Goal: Browse casually

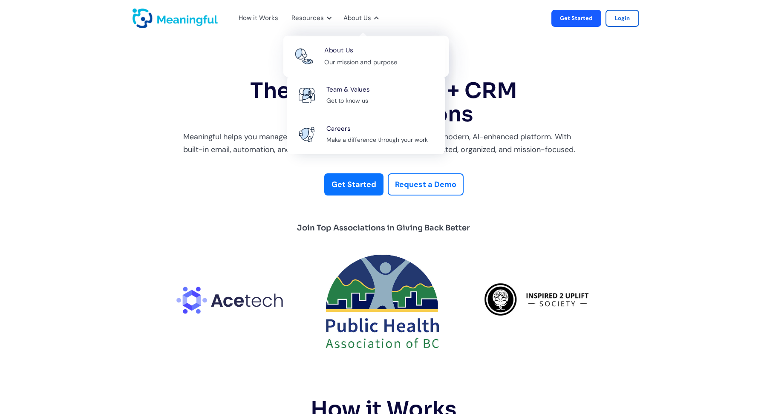
click at [358, 54] on div "About Us Our mission and purpose" at bounding box center [382, 56] width 116 height 23
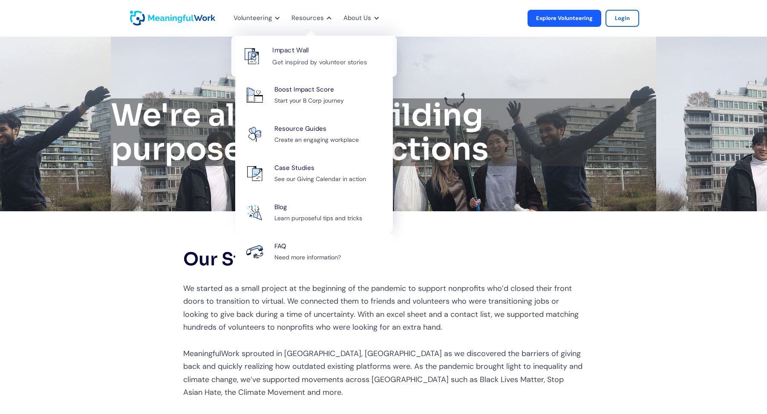
click at [310, 58] on div "Get inspired by volunteer stories" at bounding box center [319, 62] width 95 height 11
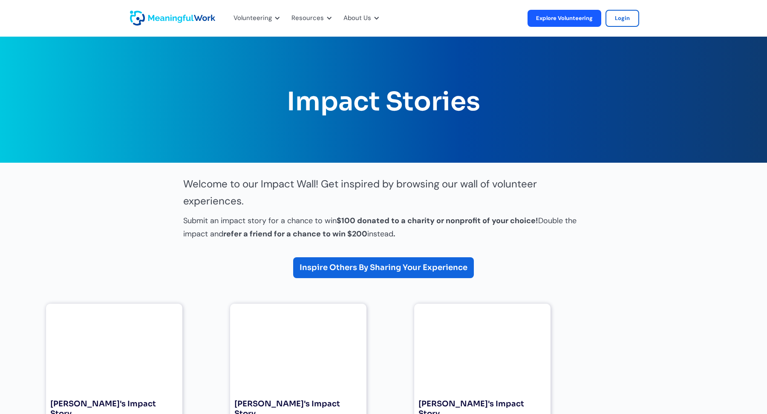
click at [192, 19] on img "home" at bounding box center [172, 18] width 85 height 15
